Goal: Navigation & Orientation: Find specific page/section

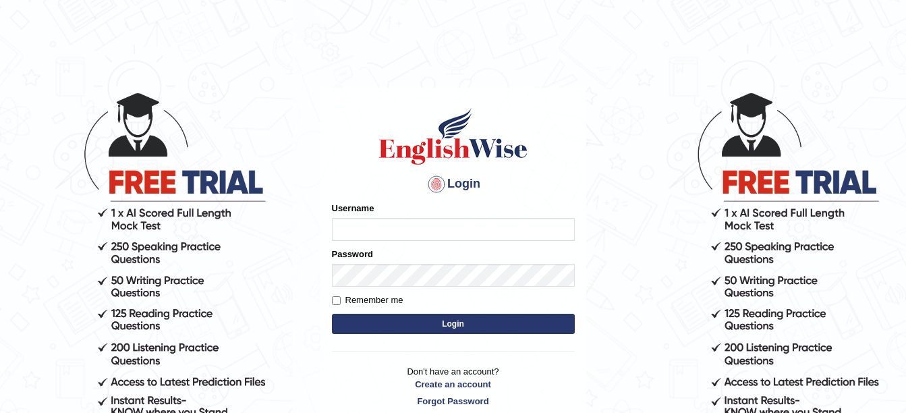
type input "amitpandey_parramatta"
click at [436, 318] on button "Login" at bounding box center [453, 324] width 243 height 20
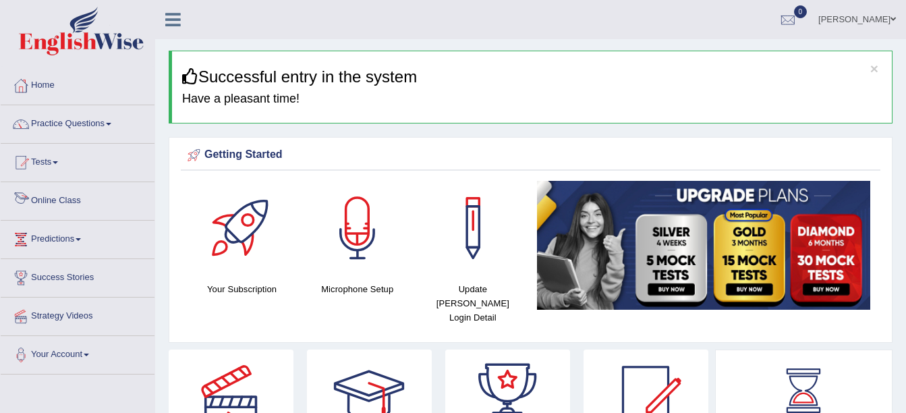
click at [56, 199] on link "Online Class" at bounding box center [78, 199] width 154 height 34
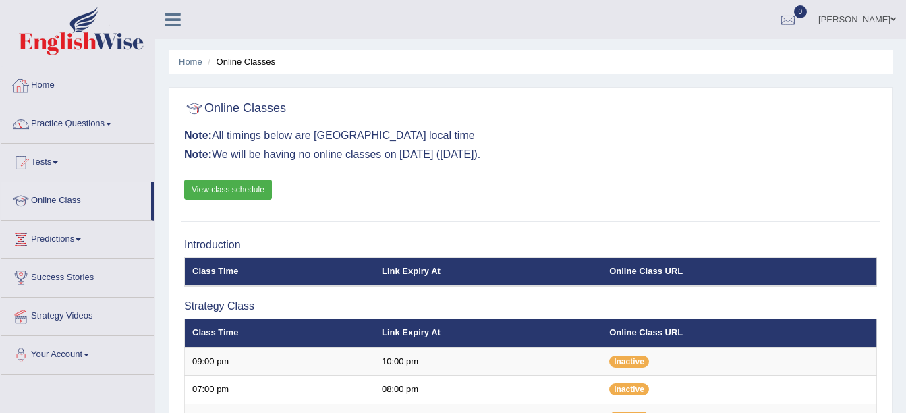
click at [47, 88] on link "Home" at bounding box center [78, 84] width 154 height 34
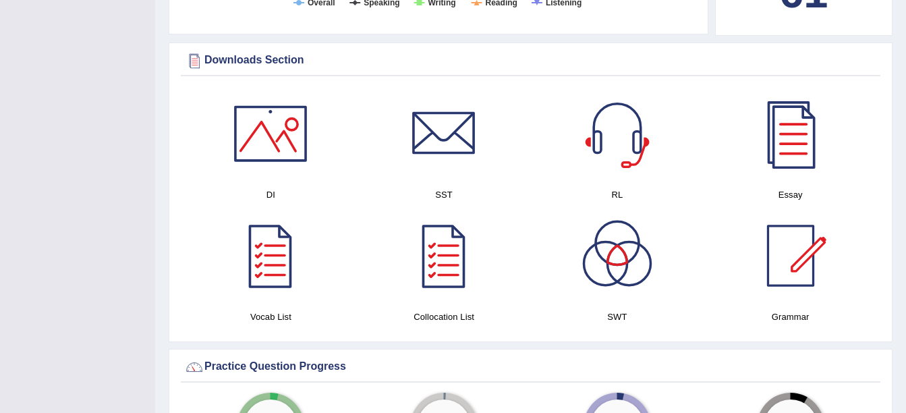
scroll to position [652, 0]
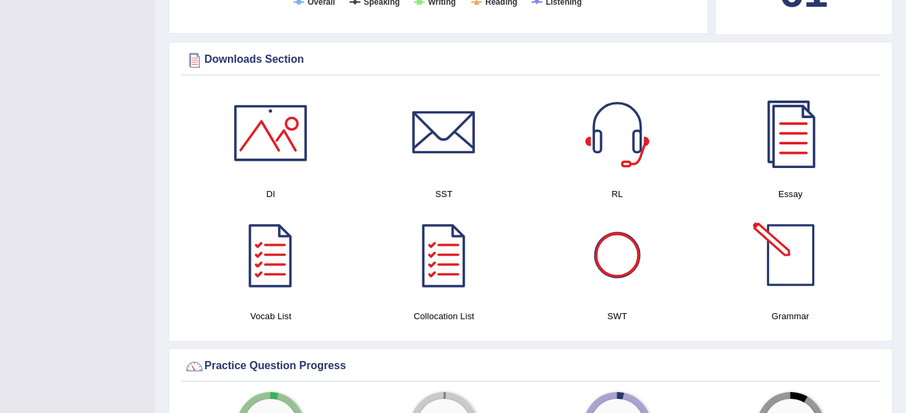
click at [797, 241] on div at bounding box center [790, 255] width 94 height 94
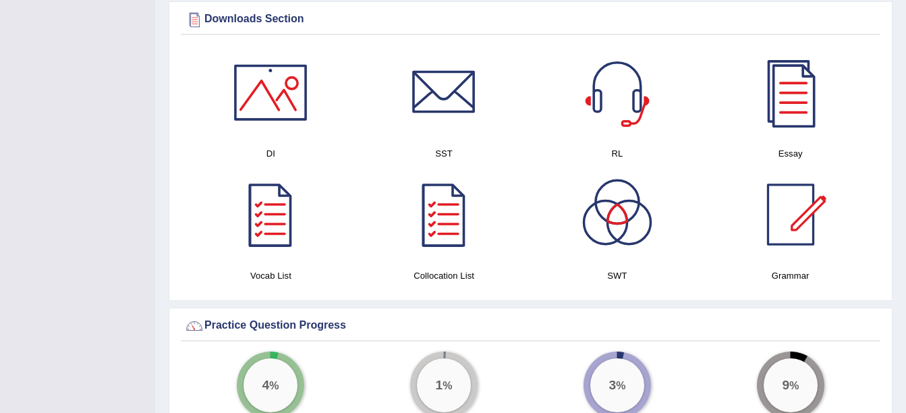
scroll to position [697, 0]
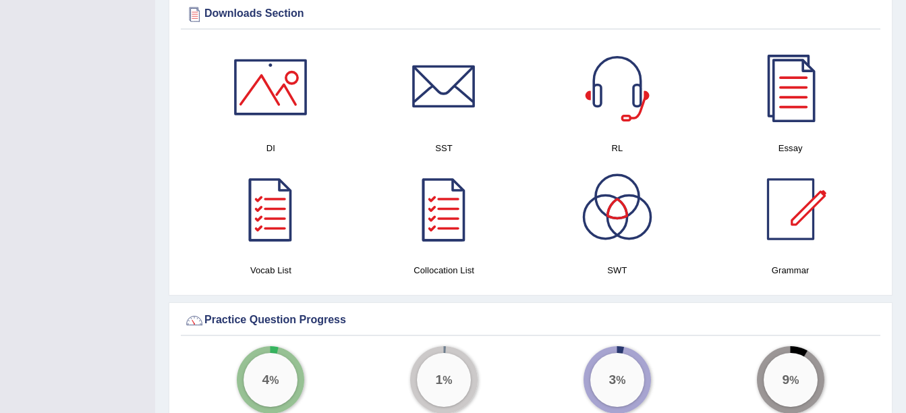
click at [279, 214] on div at bounding box center [270, 209] width 94 height 94
click at [783, 192] on div at bounding box center [790, 209] width 94 height 94
